Goal: Information Seeking & Learning: Check status

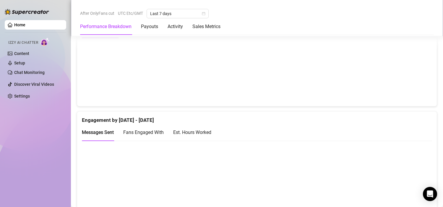
scroll to position [378, 0]
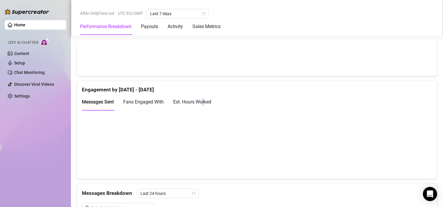
click at [204, 102] on div "Est. Hours Worked" at bounding box center [192, 101] width 38 height 7
click at [168, 101] on div "Messages Sent Fans Engaged With Est. Hours Worked" at bounding box center [146, 101] width 129 height 17
click at [156, 100] on span "Fans Engaged With" at bounding box center [143, 102] width 40 height 6
click at [153, 30] on div "Payouts" at bounding box center [149, 26] width 17 height 17
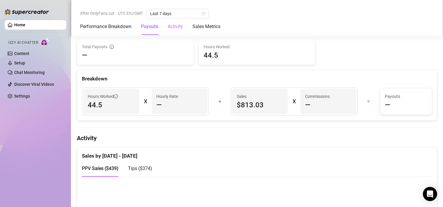
scroll to position [179, 0]
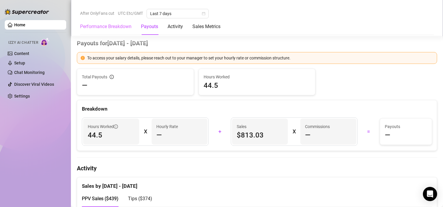
click at [121, 30] on div "Performance Breakdown" at bounding box center [105, 26] width 51 height 17
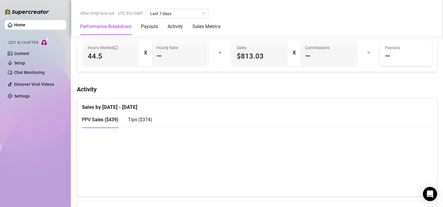
scroll to position [262, 0]
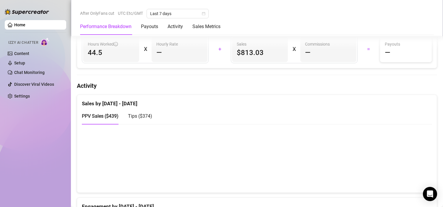
click at [136, 118] on span "Tips ( $374 )" at bounding box center [140, 116] width 24 height 6
click at [100, 115] on span "PPV Sales ( $439 )" at bounding box center [100, 116] width 37 height 6
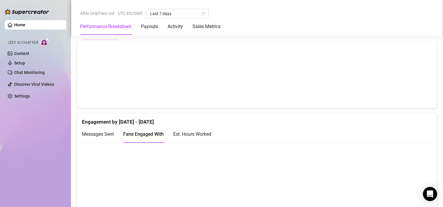
scroll to position [360, 0]
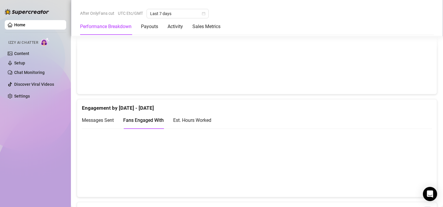
click at [101, 116] on div "Messages Sent" at bounding box center [98, 120] width 32 height 17
click at [156, 118] on span "Fans Engaged With" at bounding box center [143, 120] width 40 height 6
click at [100, 123] on span "Messages Sent" at bounding box center [98, 120] width 32 height 6
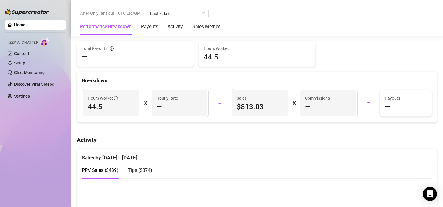
scroll to position [206, 0]
